Goal: Transaction & Acquisition: Purchase product/service

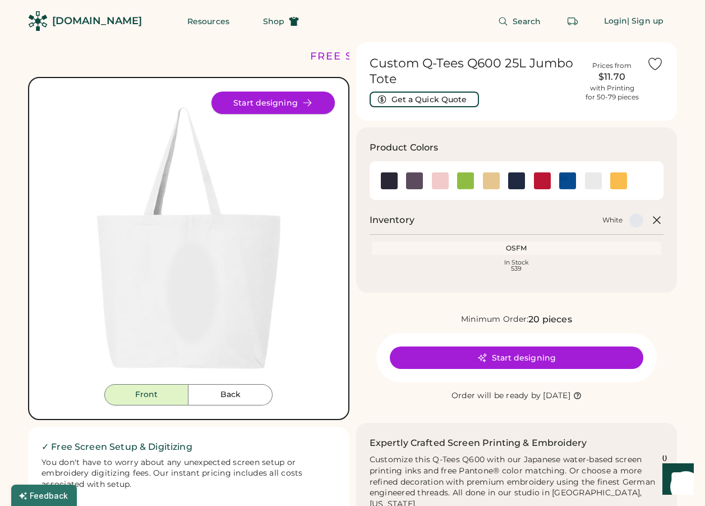
click at [281, 101] on button "Start designing" at bounding box center [273, 102] width 123 height 22
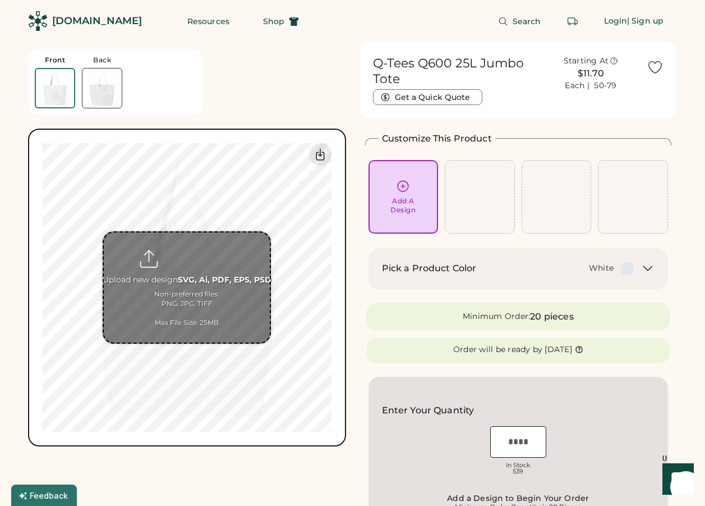
click at [196, 291] on input "file" at bounding box center [187, 287] width 166 height 110
type input "**********"
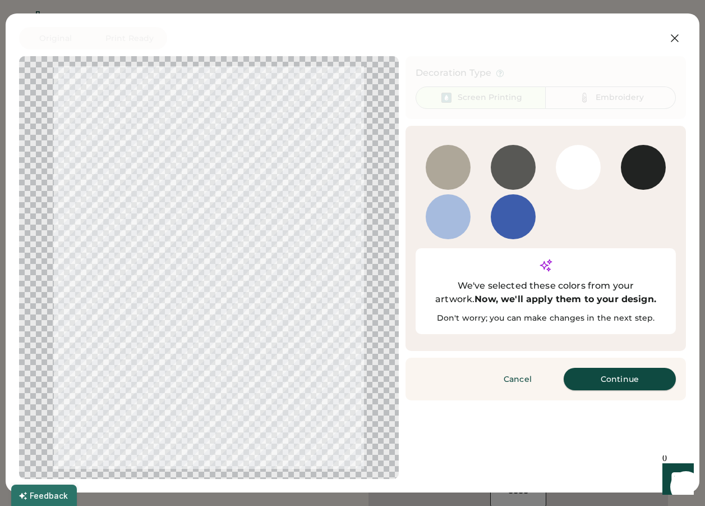
click at [620, 368] on button "Continue" at bounding box center [620, 379] width 112 height 22
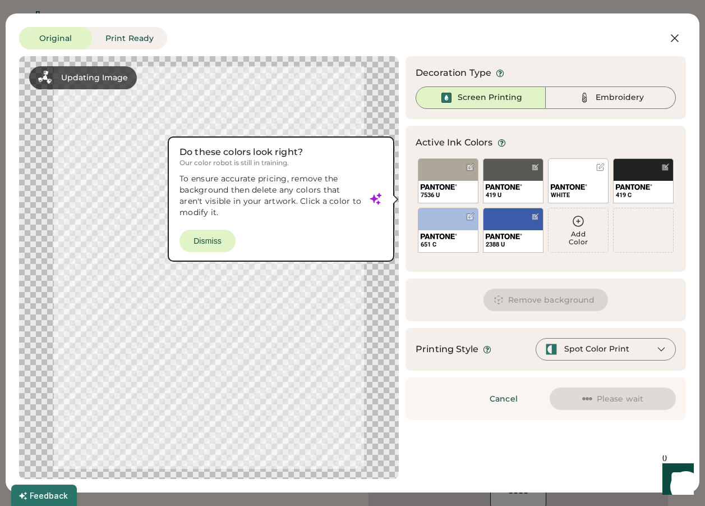
click at [218, 238] on div at bounding box center [209, 267] width 360 height 402
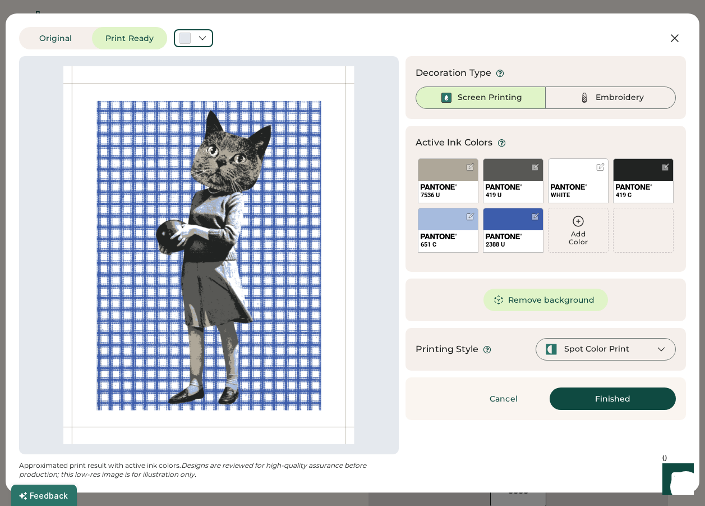
click at [652, 348] on div "Spot Color Print" at bounding box center [606, 349] width 140 height 22
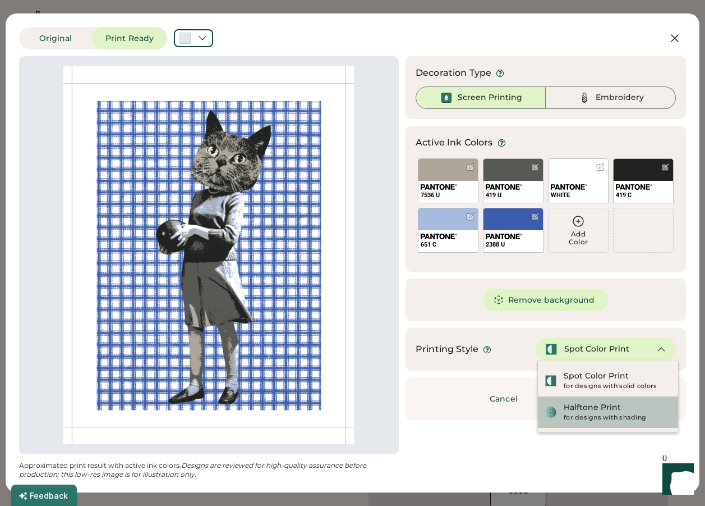
click at [611, 415] on div "for designs with shading" at bounding box center [618, 417] width 108 height 9
